Goal: Transaction & Acquisition: Purchase product/service

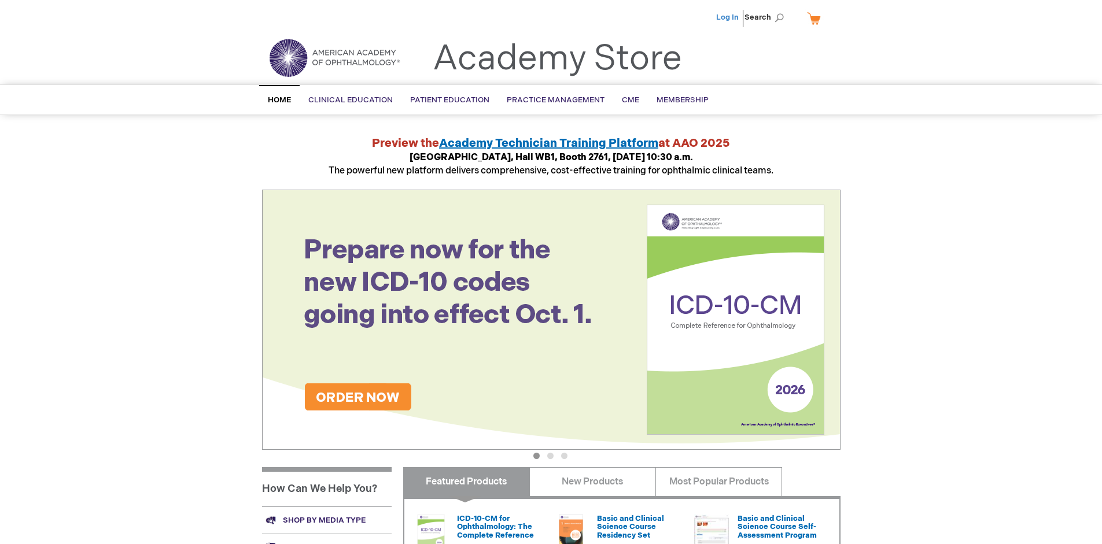
click at [728, 17] on link "Log In" at bounding box center [727, 17] width 23 height 9
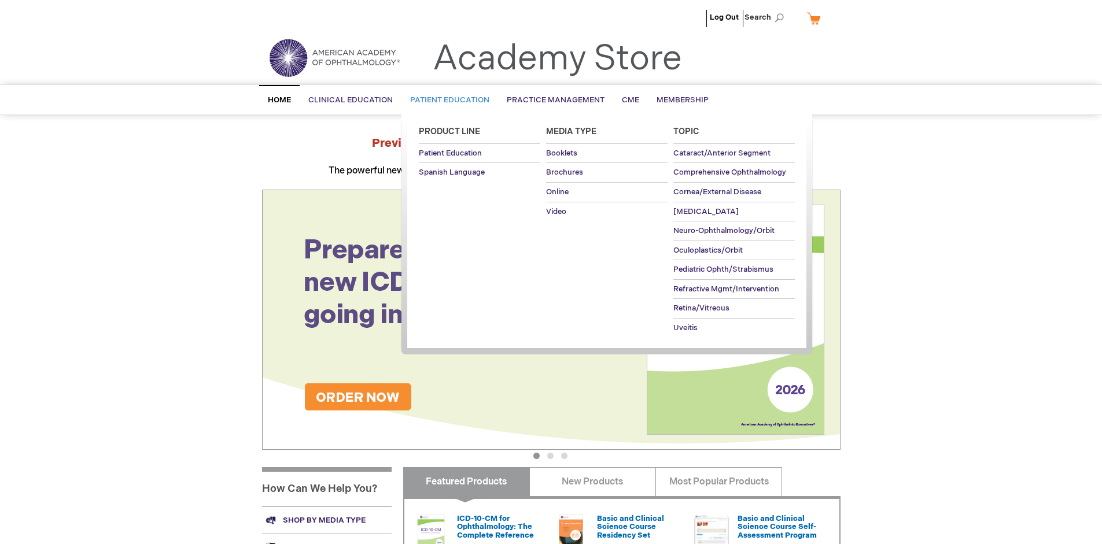
click at [447, 100] on span "Patient Education" at bounding box center [449, 99] width 79 height 9
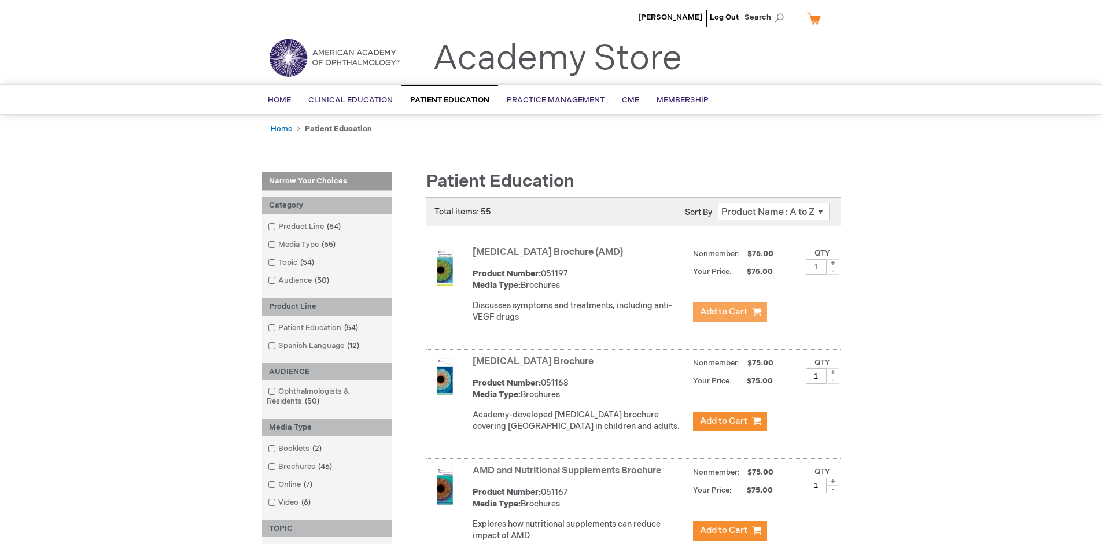
click at [730, 312] on span "Add to Cart" at bounding box center [723, 312] width 47 height 11
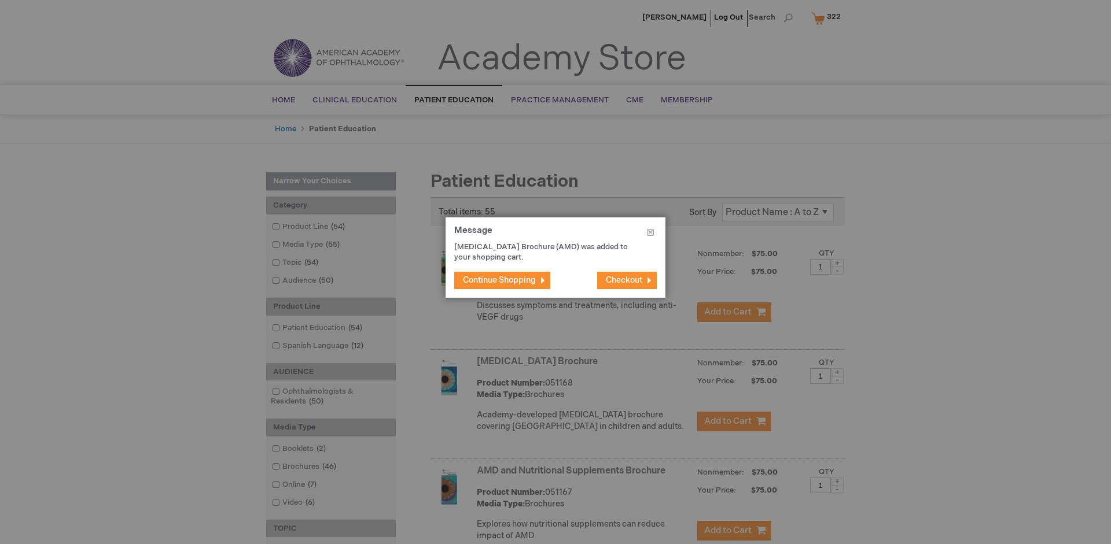
click at [499, 280] on span "Continue Shopping" at bounding box center [499, 280] width 73 height 10
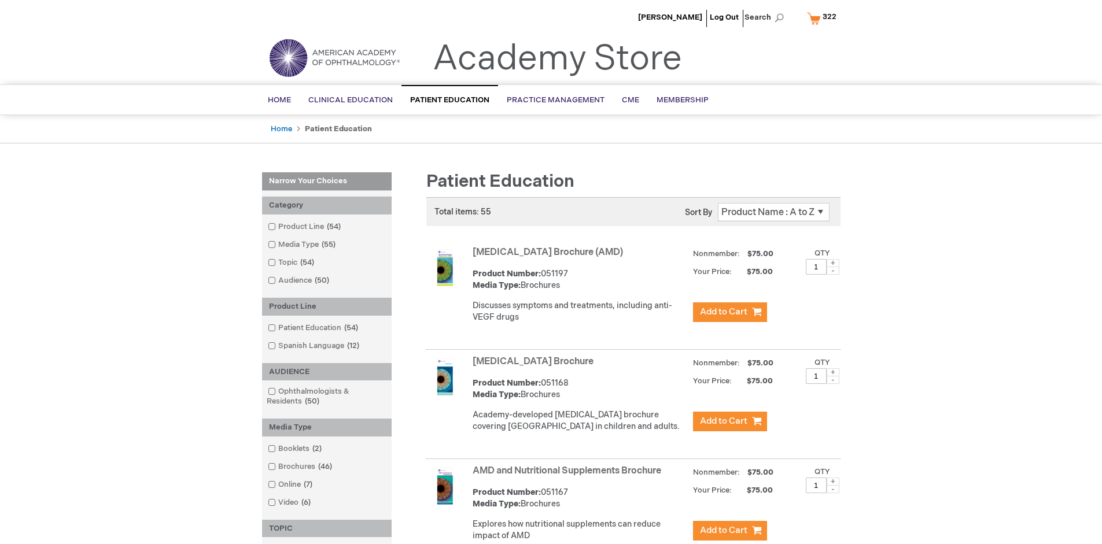
click at [569, 477] on link "AMD and Nutritional Supplements Brochure" at bounding box center [567, 471] width 189 height 11
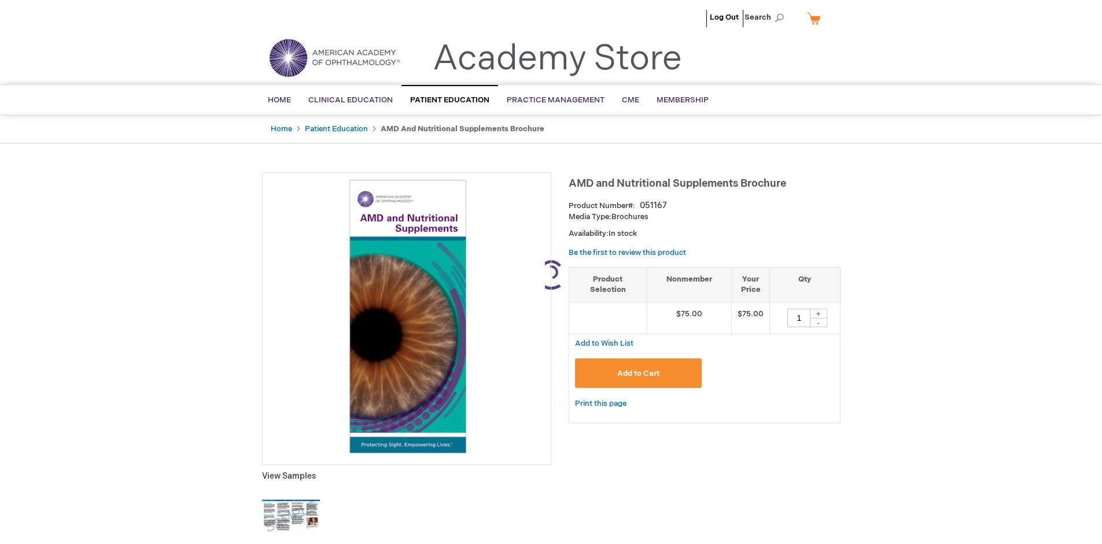
type input "1"
click at [638, 373] on span "Add to Cart" at bounding box center [638, 373] width 42 height 9
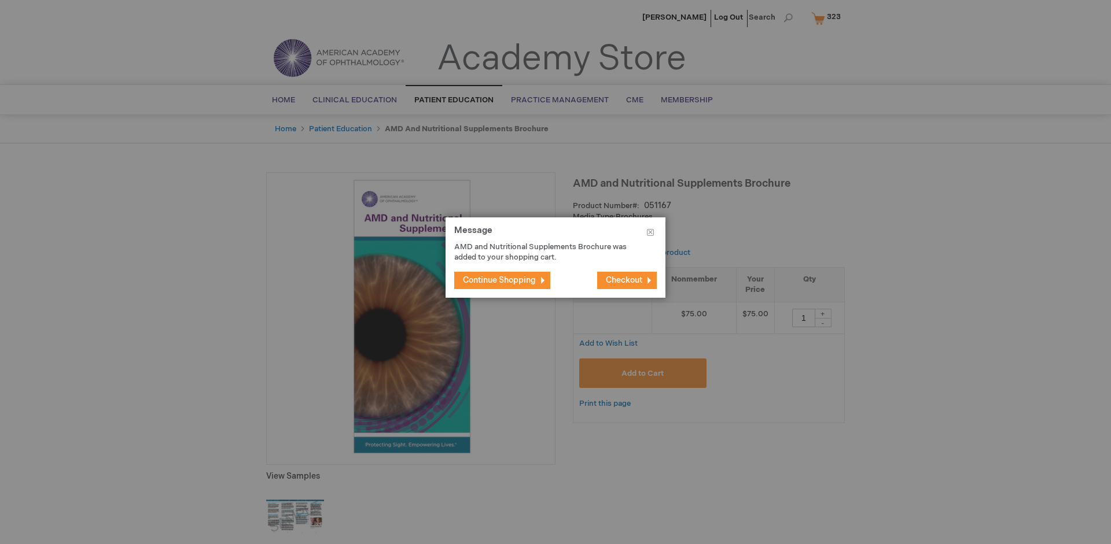
click at [499, 280] on span "Continue Shopping" at bounding box center [499, 280] width 73 height 10
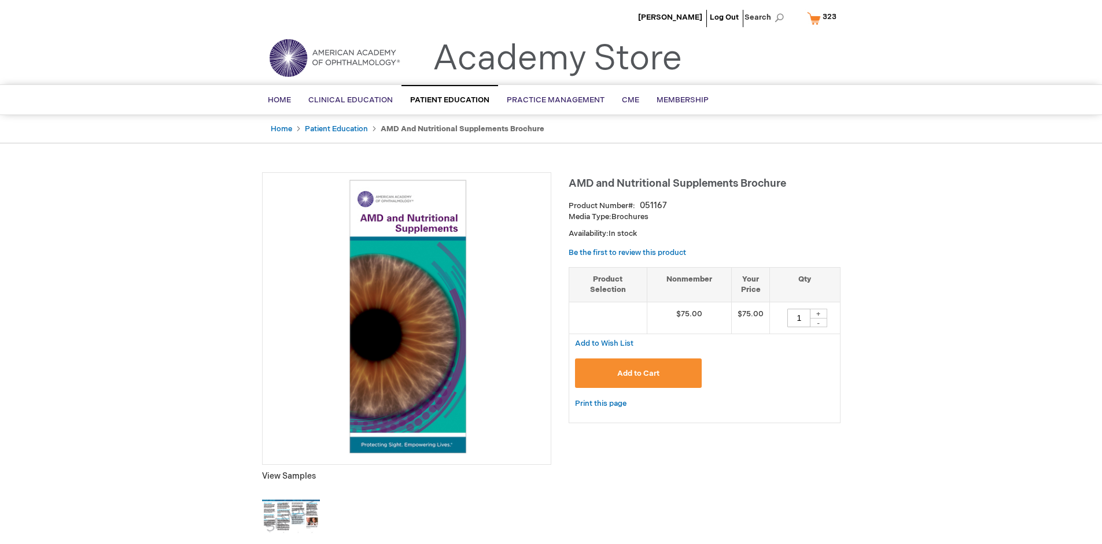
click at [824, 18] on span "323" at bounding box center [830, 16] width 14 height 9
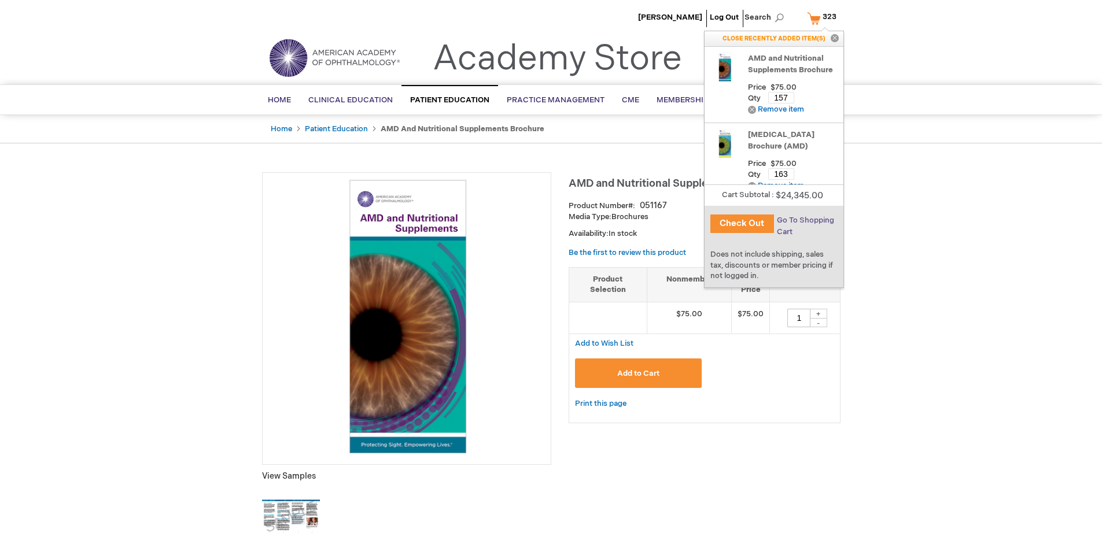
click at [804, 220] on span "Go To Shopping Cart" at bounding box center [805, 226] width 57 height 21
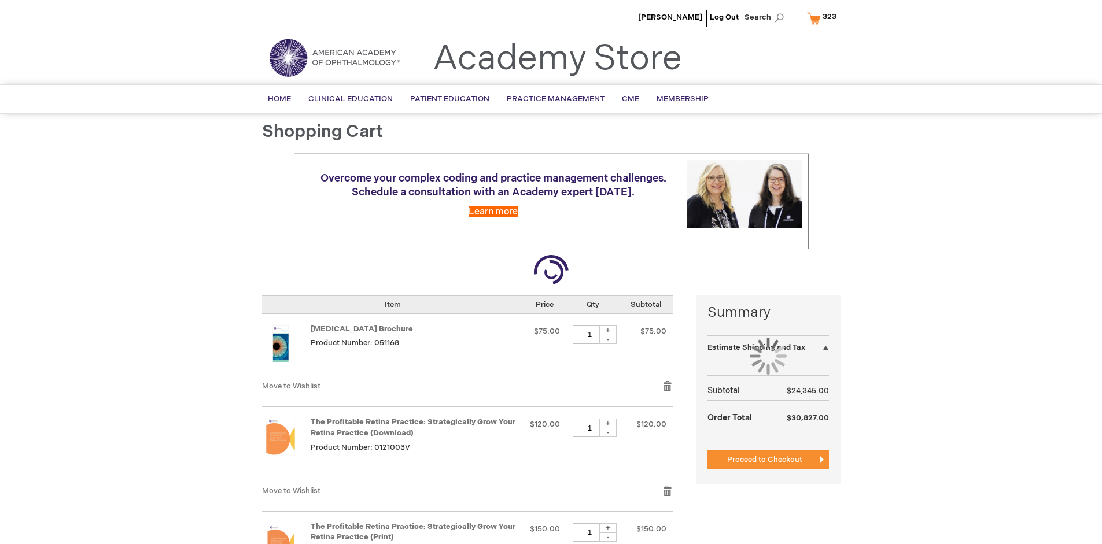
select select "US"
select select "41"
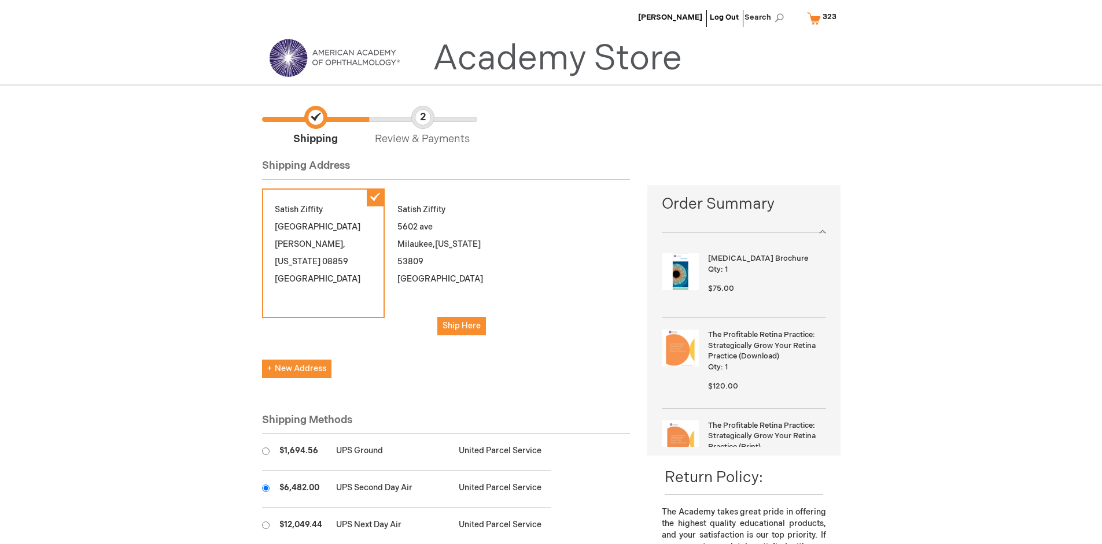
click at [266, 488] on input "radio" at bounding box center [266, 489] width 8 height 8
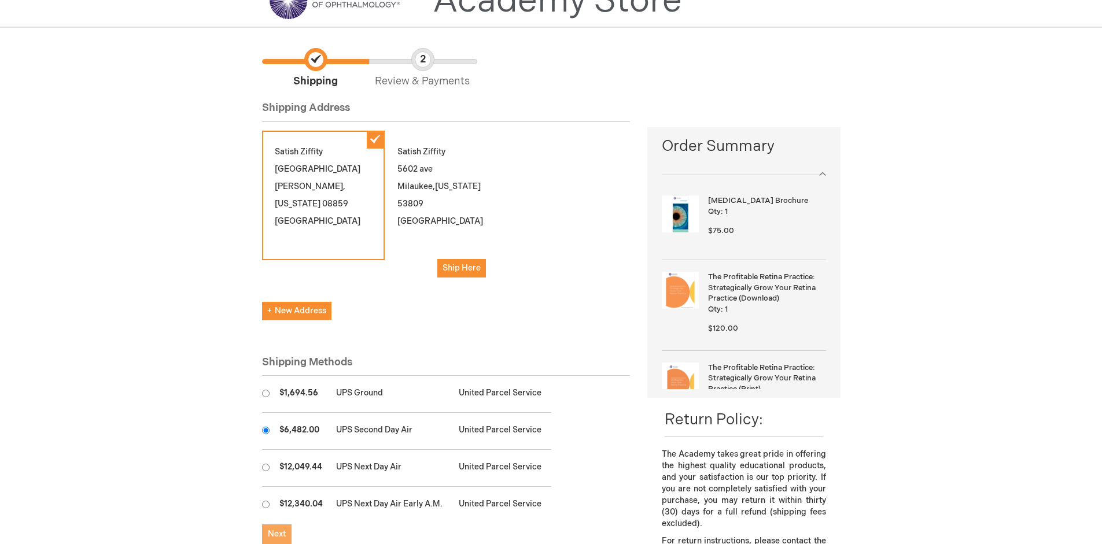
click at [277, 535] on span "Next" at bounding box center [277, 534] width 18 height 10
